Goal: Information Seeking & Learning: Check status

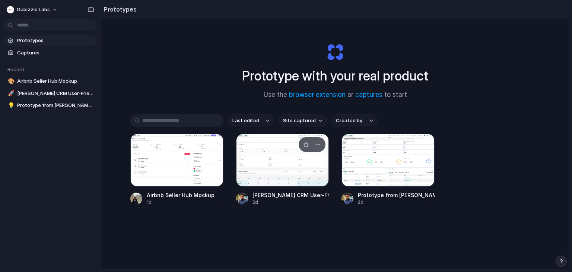
click at [288, 169] on div at bounding box center [282, 160] width 93 height 53
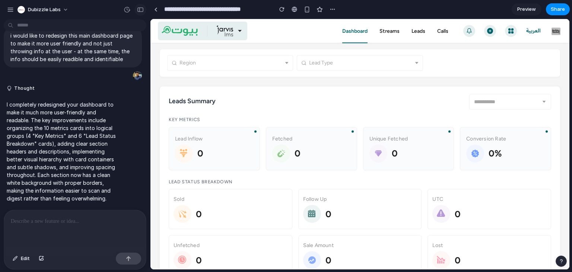
click at [138, 11] on div "button" at bounding box center [140, 9] width 7 height 5
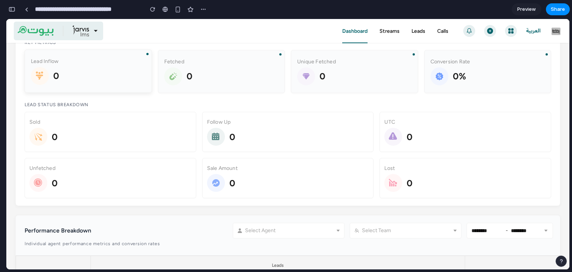
scroll to position [83, 0]
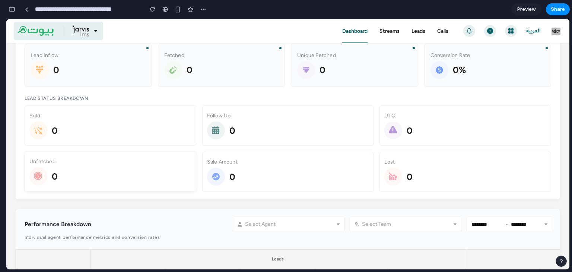
click at [134, 160] on div "Unfetched" at bounding box center [110, 161] width 162 height 8
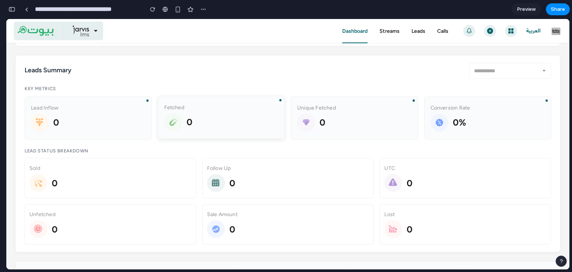
scroll to position [0, 0]
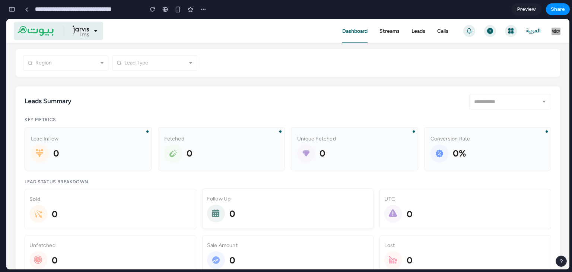
click at [222, 200] on div "Follow Up" at bounding box center [288, 199] width 162 height 8
click at [224, 203] on div "Follow Up 0" at bounding box center [288, 209] width 162 height 28
click at [246, 226] on div "Follow Up 0" at bounding box center [288, 208] width 172 height 40
click at [247, 219] on div "0" at bounding box center [288, 213] width 162 height 18
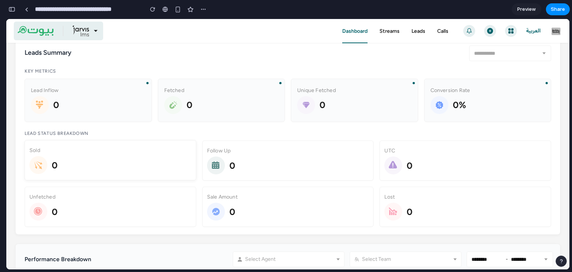
scroll to position [37, 0]
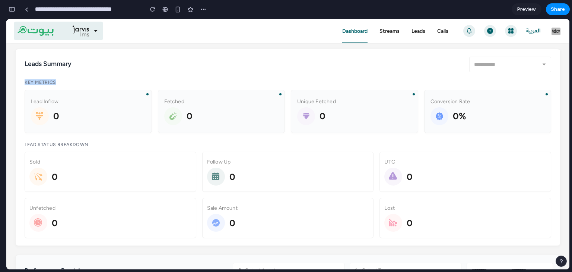
drag, startPoint x: 24, startPoint y: 80, endPoint x: 68, endPoint y: 84, distance: 44.8
click at [68, 84] on div "Leads Summary Key Metrics Lead Inflow 0 Fetched 0 Unique Fetched 0 Conversion R…" at bounding box center [287, 147] width 545 height 197
click at [68, 84] on h4 "Key Metrics" at bounding box center [288, 83] width 526 height 6
drag, startPoint x: 190, startPoint y: 102, endPoint x: 210, endPoint y: 103, distance: 19.8
click at [210, 103] on div "Fetched" at bounding box center [221, 101] width 115 height 8
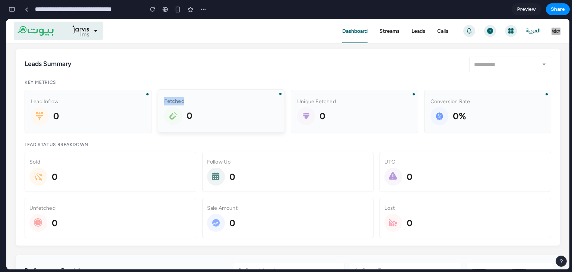
click at [210, 104] on div "Fetched" at bounding box center [221, 101] width 115 height 8
drag, startPoint x: 295, startPoint y: 102, endPoint x: 346, endPoint y: 103, distance: 51.0
click at [346, 103] on div "Unique Fetched" at bounding box center [354, 101] width 115 height 8
drag, startPoint x: 426, startPoint y: 102, endPoint x: 463, endPoint y: 102, distance: 36.5
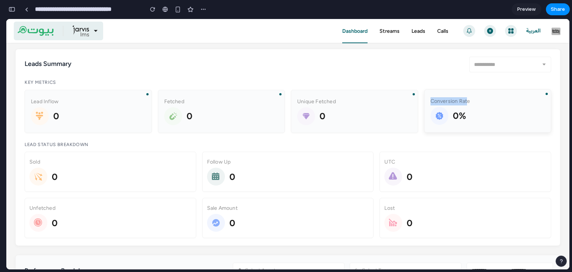
click at [463, 102] on div "Conversion Rate" at bounding box center [487, 101] width 115 height 8
click at [502, 99] on div "Conversion Rate" at bounding box center [487, 101] width 115 height 8
drag, startPoint x: 24, startPoint y: 144, endPoint x: 86, endPoint y: 144, distance: 61.4
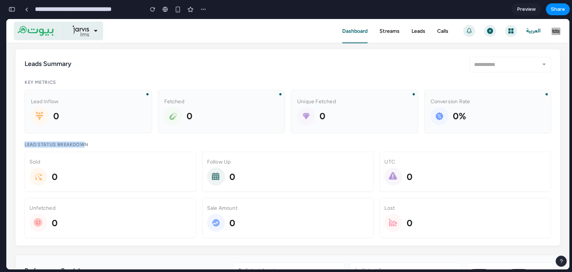
click at [86, 144] on h4 "Lead Status Breakdown" at bounding box center [288, 145] width 526 height 6
click at [107, 146] on h4 "Lead Status Breakdown" at bounding box center [288, 145] width 526 height 6
drag, startPoint x: 107, startPoint y: 146, endPoint x: 37, endPoint y: 147, distance: 70.0
click at [38, 148] on div "Lead Status Breakdown Sold 0 Follow Up 0 UTC 0 Unfetched 0 Sale Amount 0 Lost 0" at bounding box center [288, 190] width 526 height 96
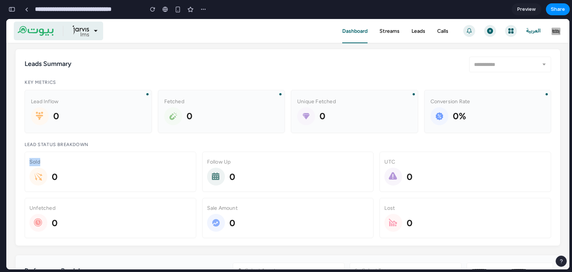
click at [37, 147] on div "Lead Status Breakdown Sold 0 Follow Up 0 UTC 0 Unfetched 0 Sale Amount 0 Lost 0" at bounding box center [288, 190] width 526 height 96
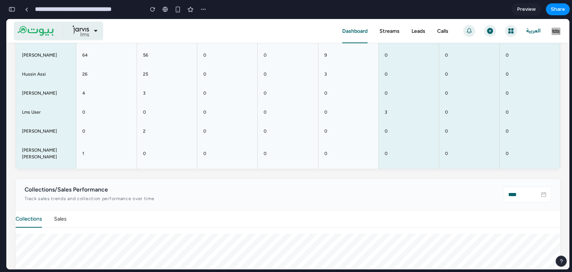
scroll to position [451, 0]
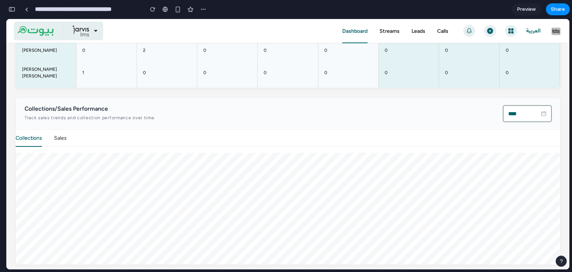
click at [510, 114] on input "****" at bounding box center [523, 113] width 31 height 8
click at [255, 103] on div "Collections/Sales Performance Track sales trends and collection performance ove…" at bounding box center [288, 114] width 544 height 32
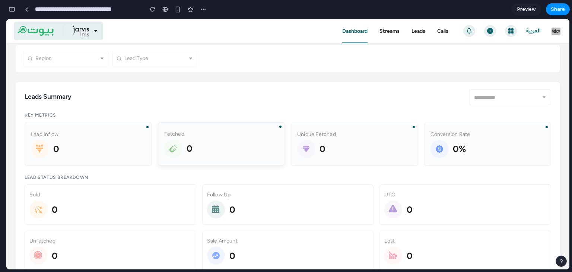
scroll to position [0, 0]
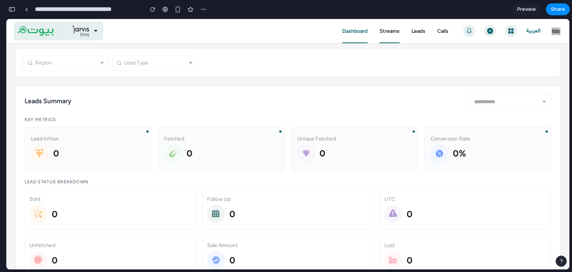
click at [380, 31] on link "Streams" at bounding box center [389, 31] width 20 height 6
click at [90, 63] on div at bounding box center [67, 63] width 64 height 10
click at [141, 65] on div at bounding box center [156, 63] width 64 height 10
click at [215, 70] on div "Region Lead Type" at bounding box center [287, 63] width 533 height 16
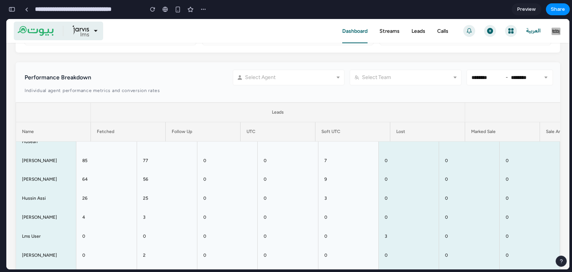
scroll to position [335, 0]
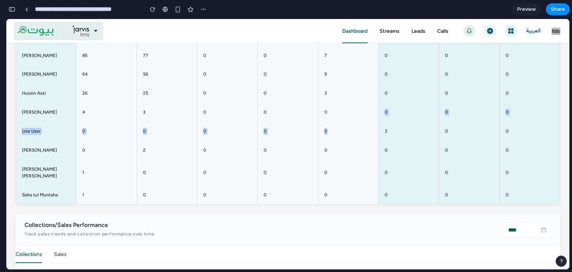
drag, startPoint x: 363, startPoint y: 140, endPoint x: 379, endPoint y: 122, distance: 24.3
click at [376, 122] on tbody "[PERSON_NAME] Husean 158 148 0 1 16 0 0 0 [PERSON_NAME] 85 77 0 0 7 0 0 0 [PERS…" at bounding box center [288, 112] width 544 height 184
click at [547, 150] on td "0" at bounding box center [529, 150] width 60 height 19
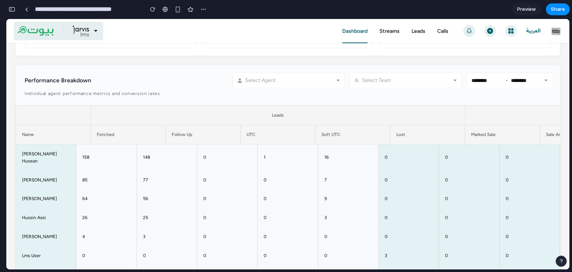
scroll to position [223, 0]
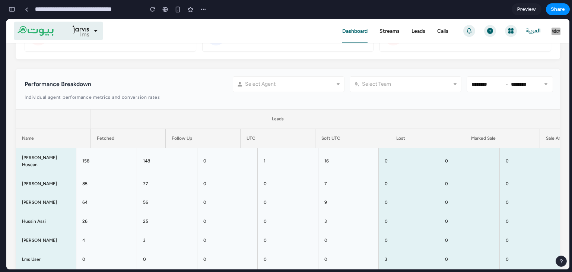
click at [329, 139] on th "Soft UTC" at bounding box center [352, 138] width 75 height 19
drag, startPoint x: 325, startPoint y: 138, endPoint x: 340, endPoint y: 137, distance: 15.3
click at [340, 137] on th "Soft UTC" at bounding box center [352, 138] width 75 height 19
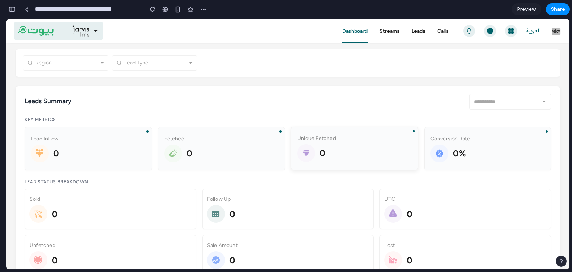
scroll to position [138, 0]
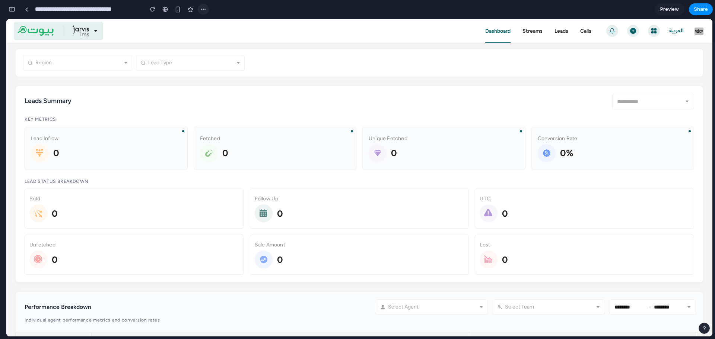
click at [201, 6] on div "button" at bounding box center [203, 9] width 6 height 6
click at [201, 6] on div "Duplicate Delete" at bounding box center [357, 169] width 715 height 339
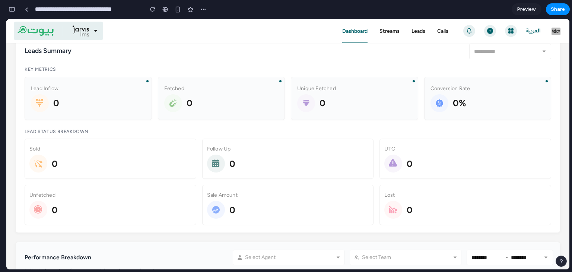
scroll to position [0, 0]
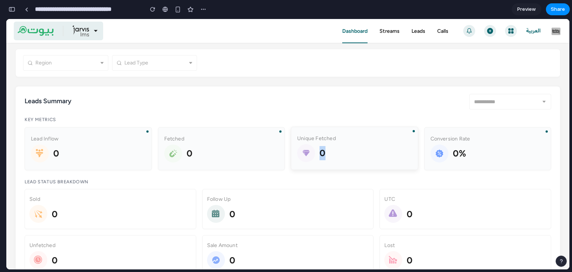
drag, startPoint x: 298, startPoint y: 146, endPoint x: 398, endPoint y: 148, distance: 100.2
click at [398, 148] on div "0" at bounding box center [354, 153] width 115 height 18
click at [400, 148] on div "0" at bounding box center [354, 153] width 115 height 18
drag, startPoint x: 443, startPoint y: 148, endPoint x: 483, endPoint y: 153, distance: 39.7
click at [483, 153] on div "0%" at bounding box center [487, 153] width 115 height 18
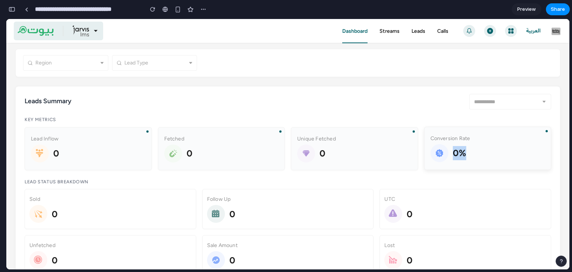
click at [483, 153] on div "0%" at bounding box center [487, 153] width 115 height 18
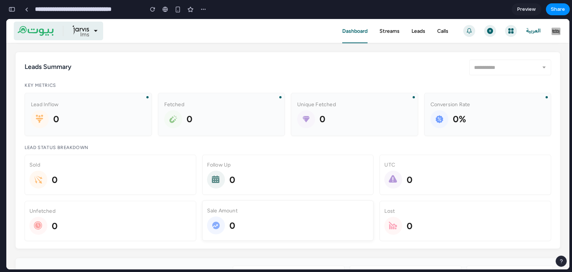
scroll to position [74, 0]
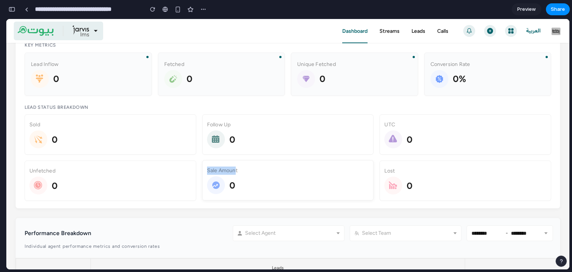
drag, startPoint x: 207, startPoint y: 172, endPoint x: 233, endPoint y: 170, distance: 26.1
click at [233, 170] on div "Sale Amount" at bounding box center [288, 170] width 162 height 8
click at [234, 170] on div "Sale Amount" at bounding box center [288, 170] width 162 height 8
drag, startPoint x: 401, startPoint y: 173, endPoint x: 368, endPoint y: 166, distance: 33.4
click at [368, 166] on div "Unfetched 0 Sale Amount 0 Lost 0" at bounding box center [288, 180] width 526 height 40
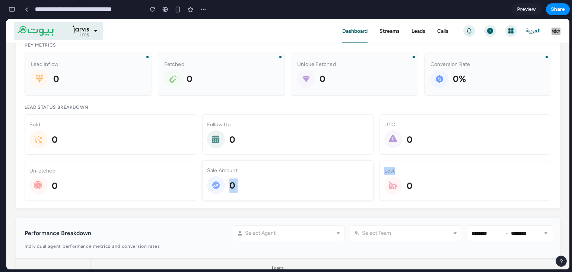
click at [368, 166] on div "Sale Amount 0" at bounding box center [288, 180] width 172 height 40
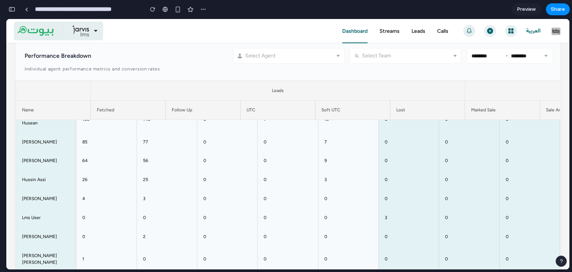
scroll to position [0, 0]
